Goal: Check status: Check status

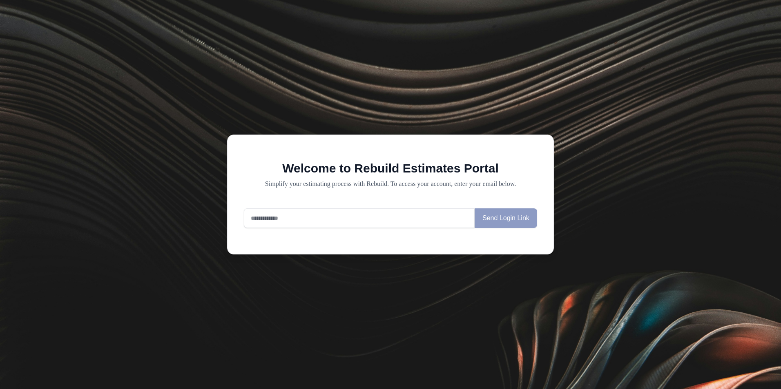
click at [299, 219] on input "email" at bounding box center [359, 219] width 231 height 20
type input "**********"
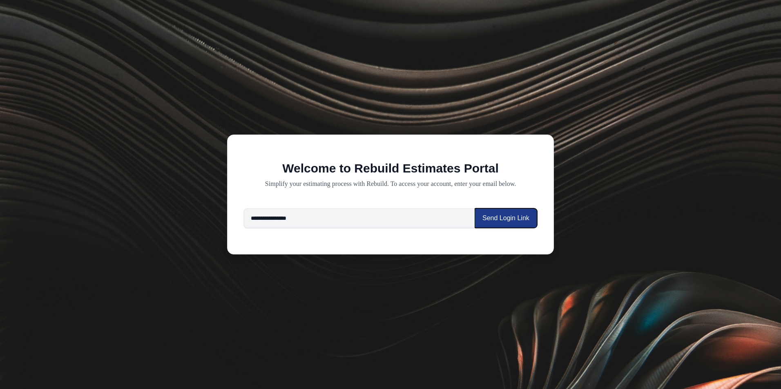
click at [492, 221] on button "Send Login Link" at bounding box center [505, 219] width 62 height 20
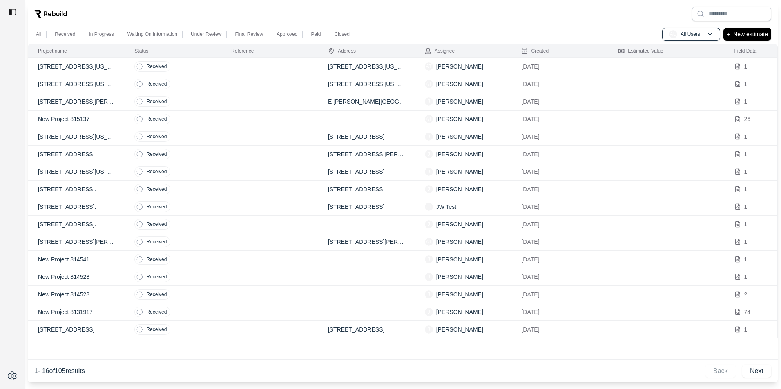
click at [227, 73] on td at bounding box center [269, 67] width 97 height 18
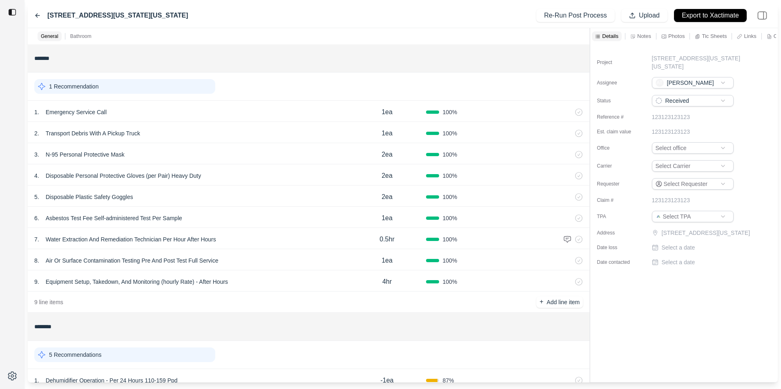
click at [40, 15] on icon at bounding box center [37, 15] width 7 height 7
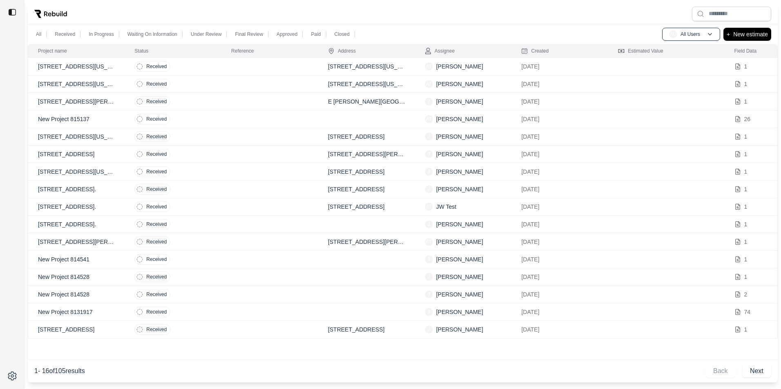
click at [242, 153] on td at bounding box center [269, 155] width 97 height 18
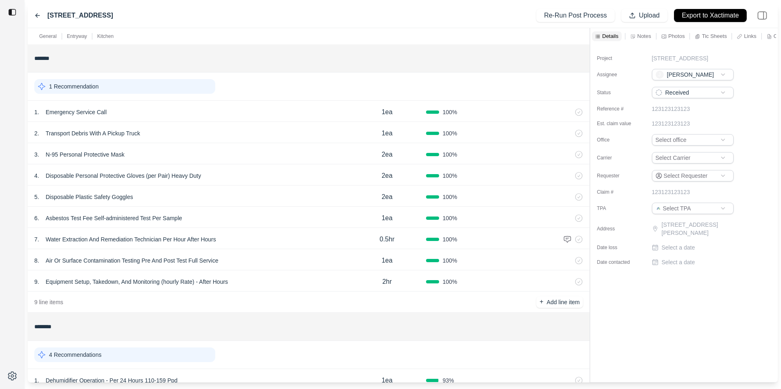
click at [39, 16] on icon at bounding box center [38, 16] width 4 height 4
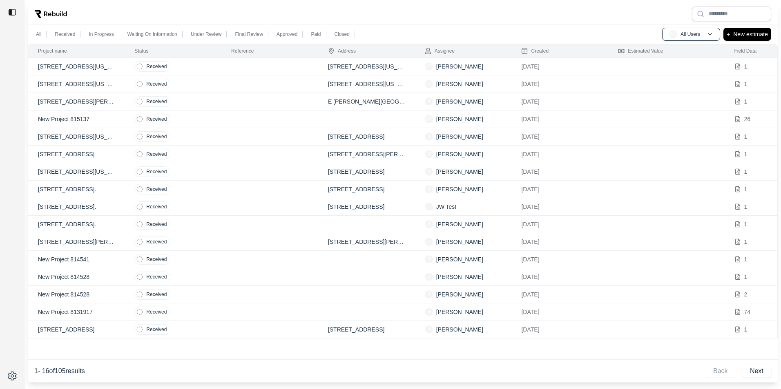
click at [193, 103] on td "Received" at bounding box center [173, 102] width 97 height 18
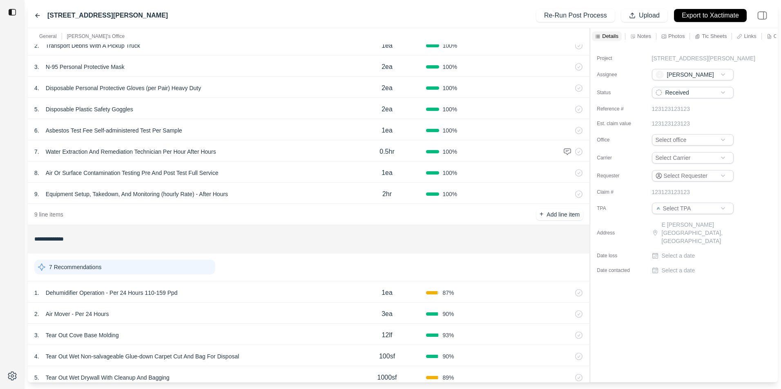
scroll to position [148, 0]
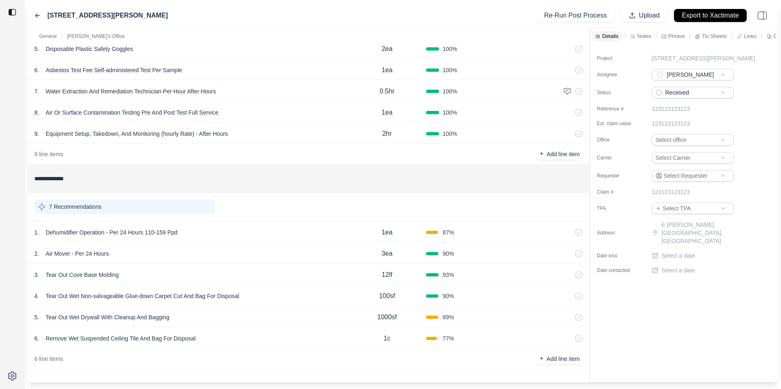
click at [271, 296] on div "4 . Tear Out Wet Non-salvageable Glue-down Carpet Cut And Bag For Disposal" at bounding box center [191, 296] width 314 height 11
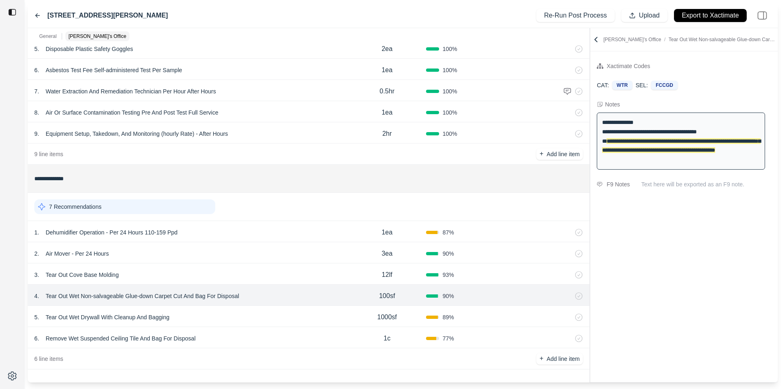
click at [39, 13] on icon at bounding box center [37, 15] width 7 height 7
